Goal: Check status: Check status

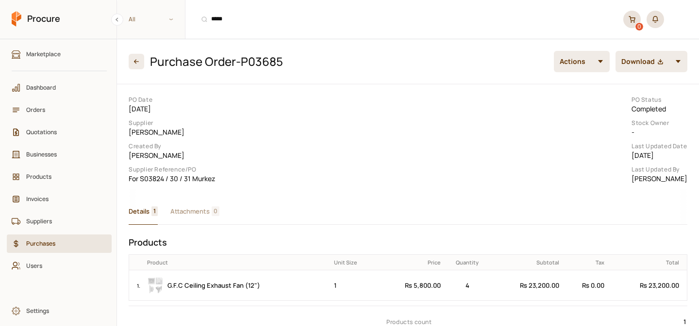
click at [54, 106] on span "Orders" at bounding box center [62, 109] width 73 height 9
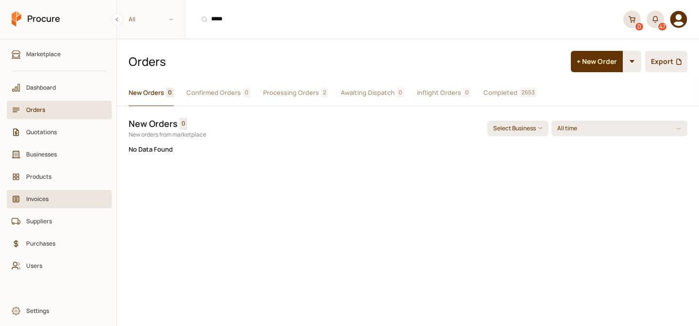
click at [46, 204] on link "Invoices" at bounding box center [59, 199] width 105 height 18
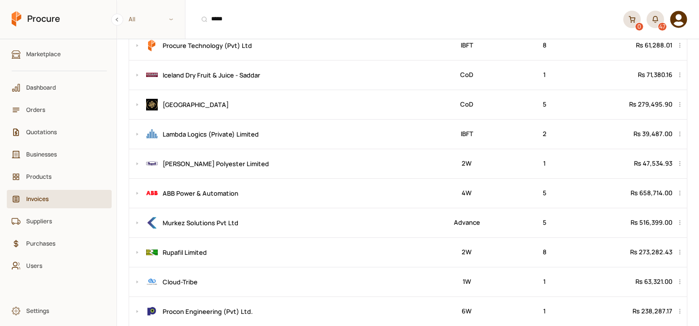
scroll to position [146, 0]
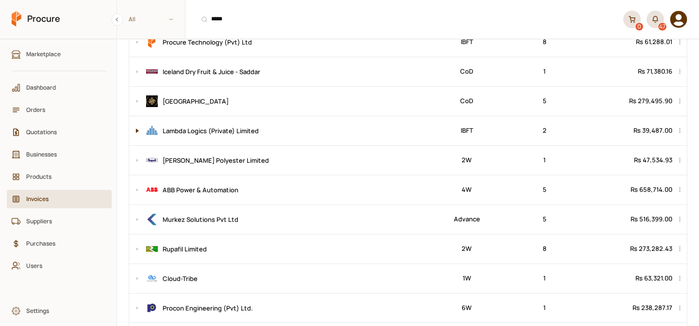
click at [141, 131] on button at bounding box center [135, 130] width 12 height 29
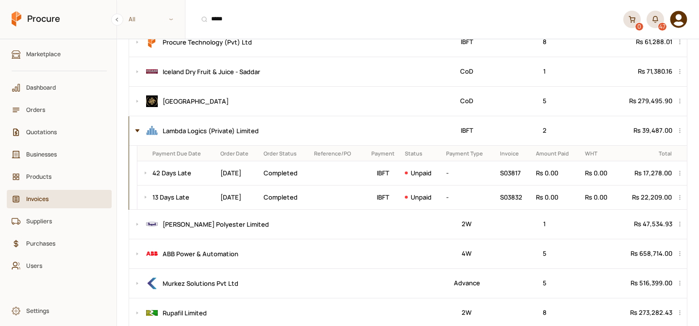
click at [137, 129] on button at bounding box center [135, 130] width 12 height 29
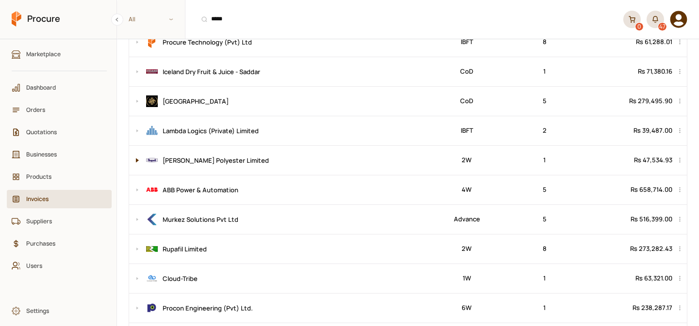
click at [137, 159] on button at bounding box center [135, 160] width 12 height 29
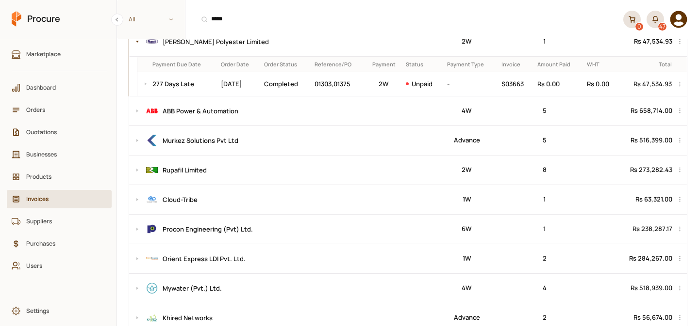
scroll to position [268, 0]
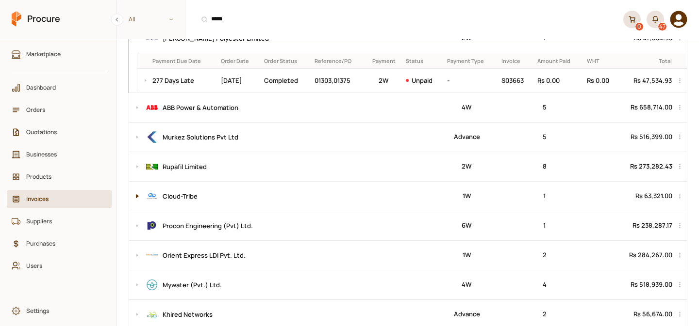
click at [135, 198] on button at bounding box center [135, 196] width 12 height 29
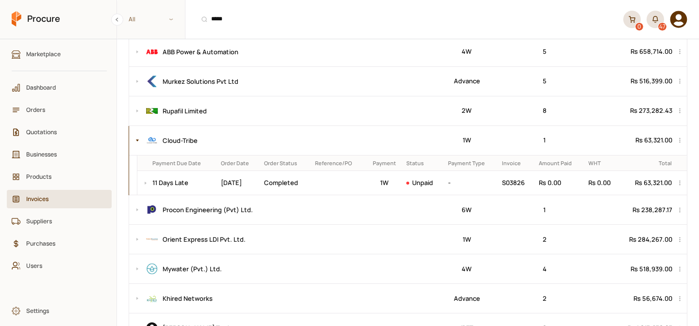
scroll to position [340, 0]
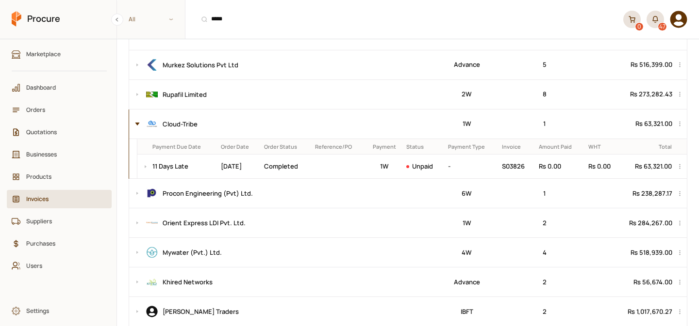
click at [139, 124] on button at bounding box center [135, 124] width 12 height 29
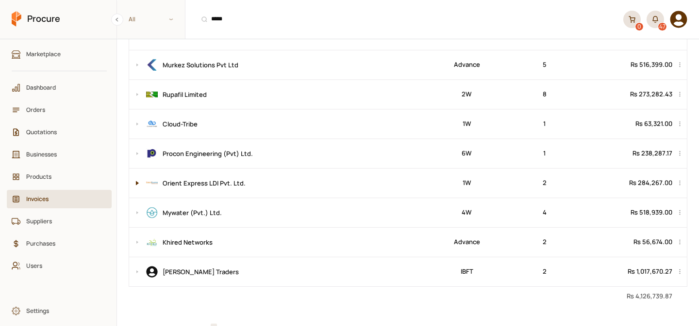
click at [134, 181] on button at bounding box center [135, 183] width 12 height 29
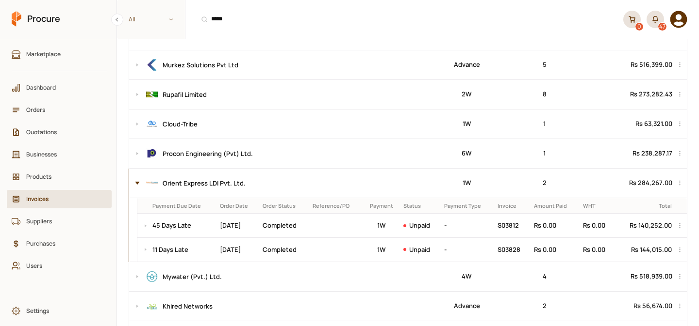
click at [134, 181] on button at bounding box center [135, 183] width 12 height 29
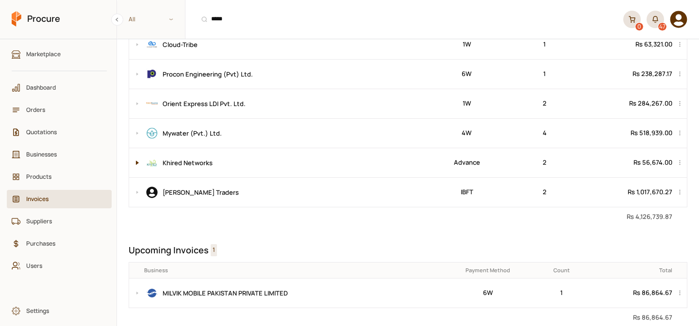
scroll to position [470, 0]
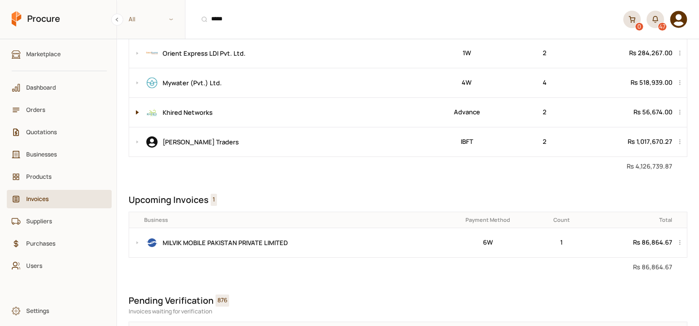
click at [138, 112] on button at bounding box center [135, 112] width 12 height 29
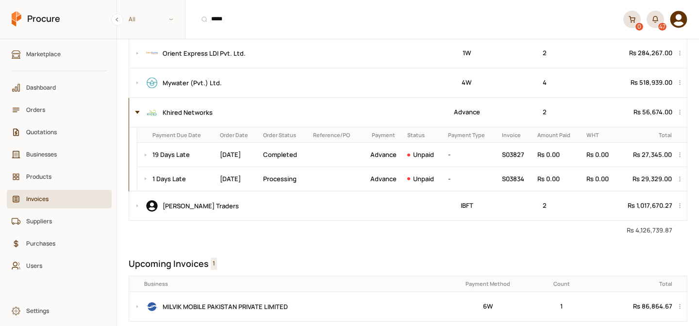
click at [138, 112] on button at bounding box center [135, 112] width 12 height 29
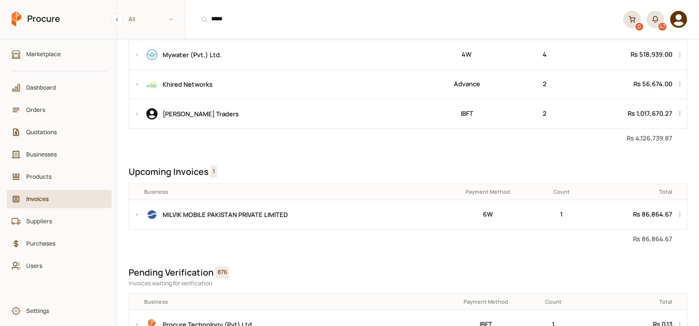
scroll to position [512, 0]
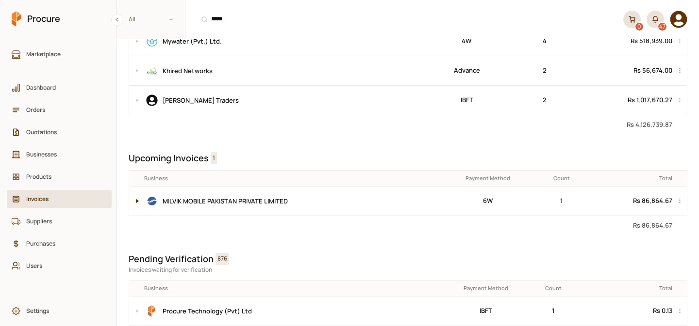
click at [132, 204] on button at bounding box center [135, 201] width 12 height 29
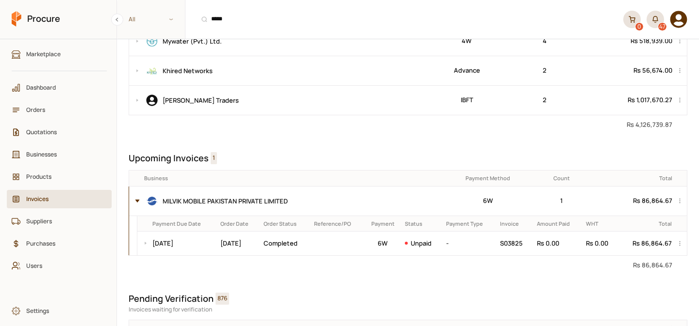
click at [132, 204] on button at bounding box center [135, 201] width 12 height 29
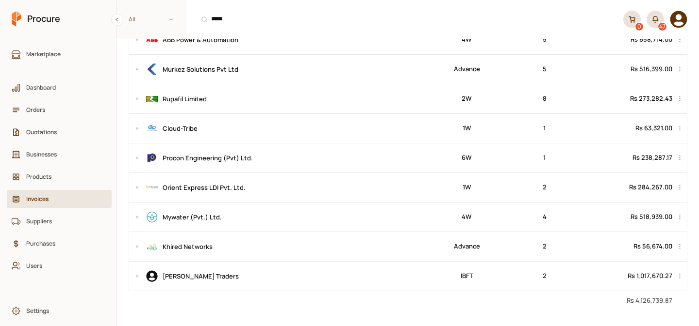
scroll to position [0, 0]
